Goal: Information Seeking & Learning: Learn about a topic

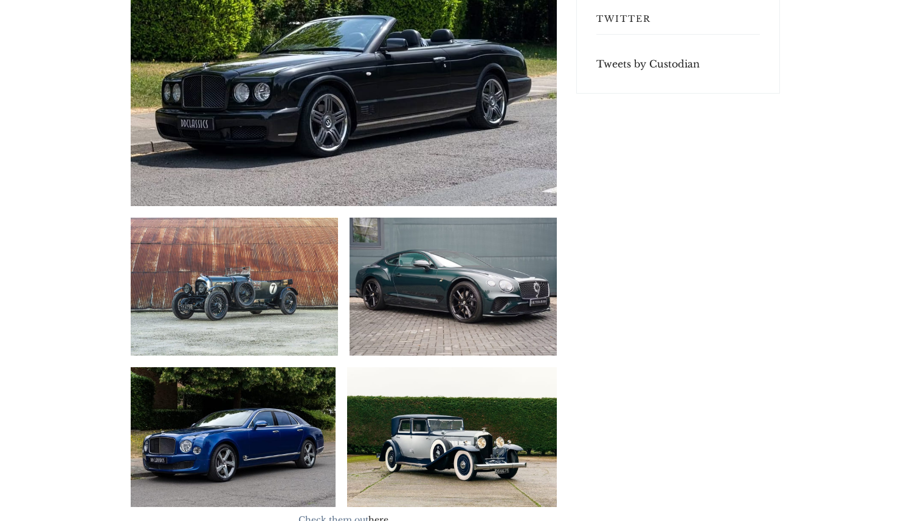
scroll to position [3508, 0]
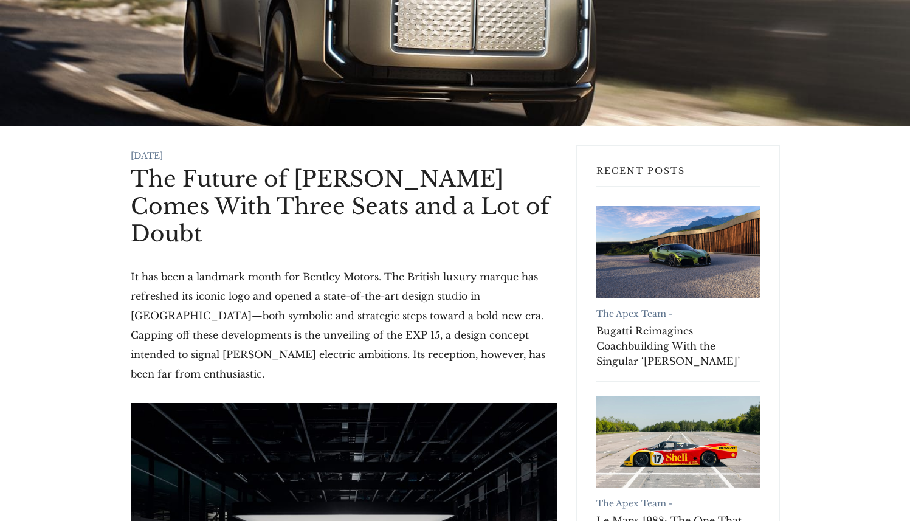
scroll to position [290, 0]
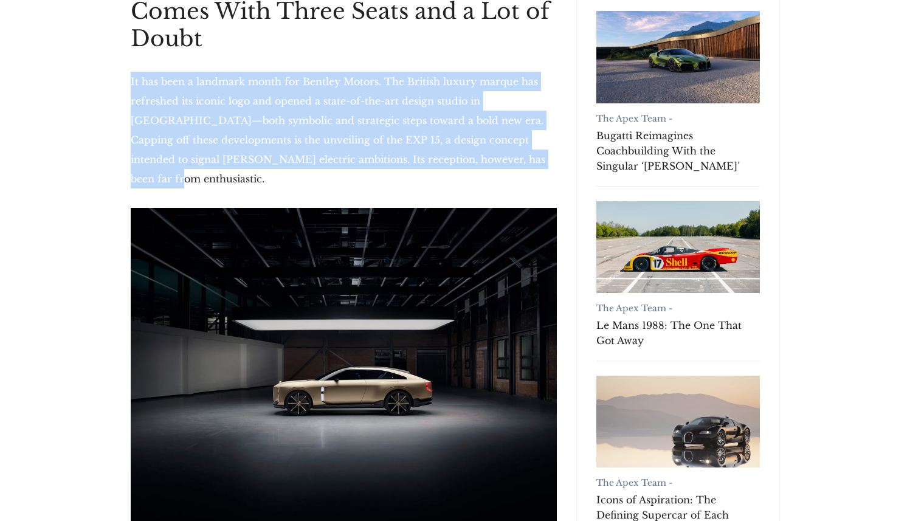
drag, startPoint x: 470, startPoint y: 128, endPoint x: 129, endPoint y: 56, distance: 349.0
copy p "It has been a landmark month for Bentley Motors. The British luxury marque has …"
click at [477, 136] on p "It has been a landmark month for Bentley Motors. The British luxury marque has …" at bounding box center [344, 130] width 426 height 117
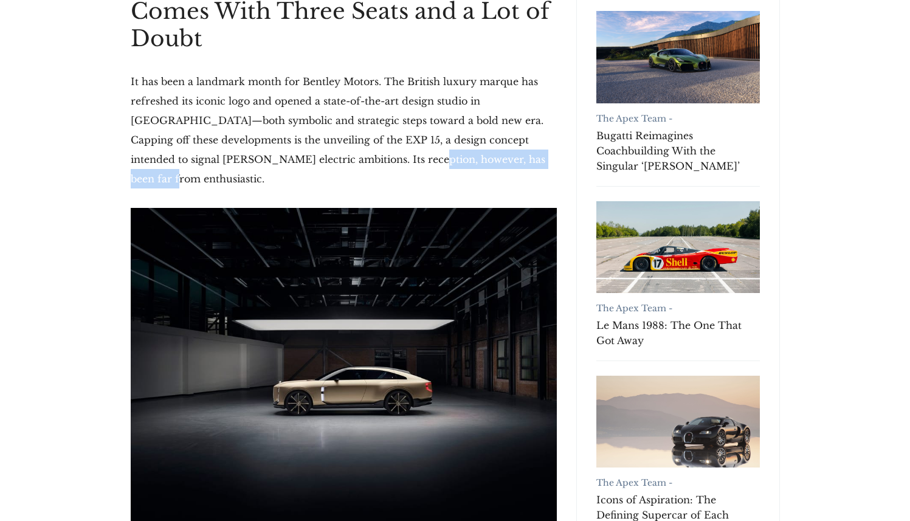
drag, startPoint x: 450, startPoint y: 132, endPoint x: 302, endPoint y: 136, distance: 147.8
click at [302, 136] on p "It has been a landmark month for Bentley Motors. The British luxury marque has …" at bounding box center [344, 130] width 426 height 117
copy p "has been far from enthusiastic"
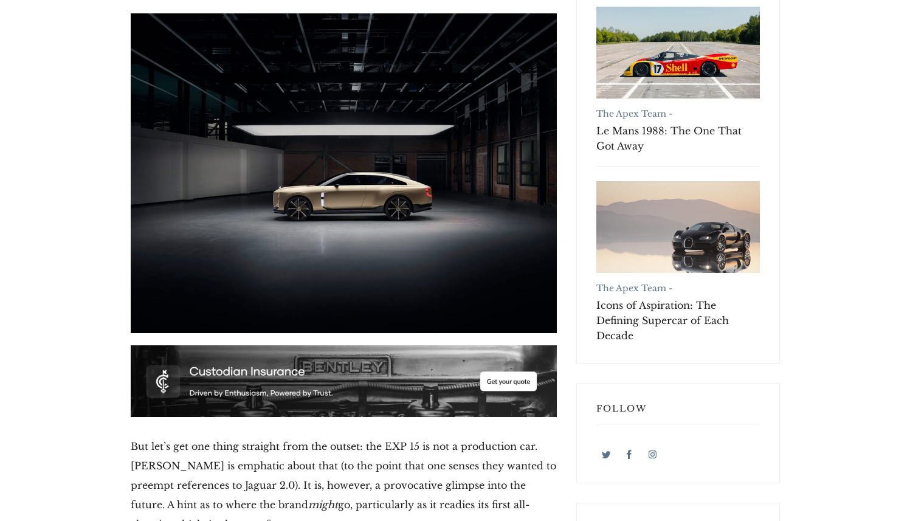
scroll to position [565, 0]
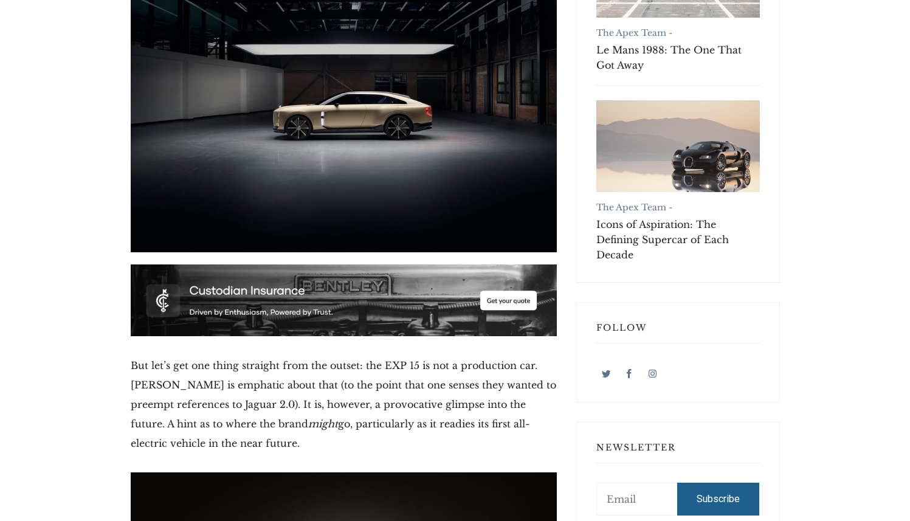
click at [282, 356] on p "But let’s get one thing straight from the outset: the EXP 15 is not a productio…" at bounding box center [344, 404] width 426 height 97
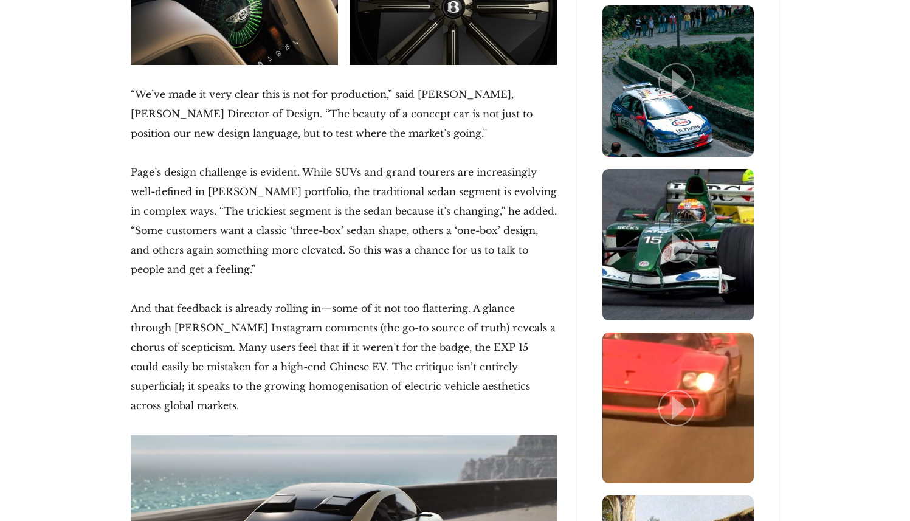
click at [384, 298] on p "And that feedback is already rolling in—some of it not too flattering. A glance…" at bounding box center [344, 356] width 426 height 117
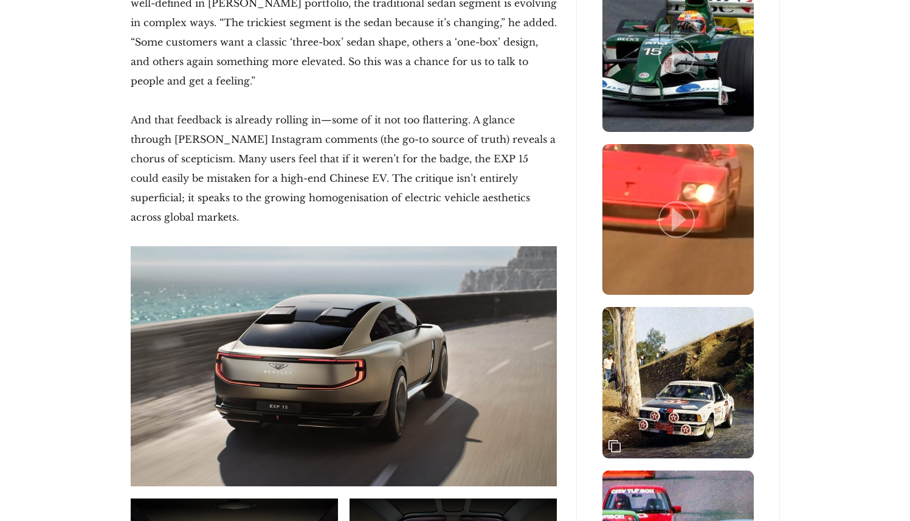
scroll to position [1758, 0]
